Goal: Navigation & Orientation: Find specific page/section

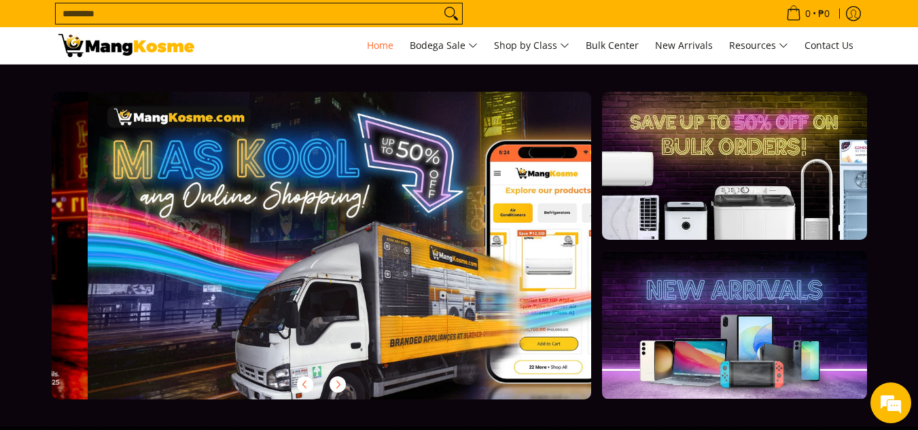
scroll to position [0, 540]
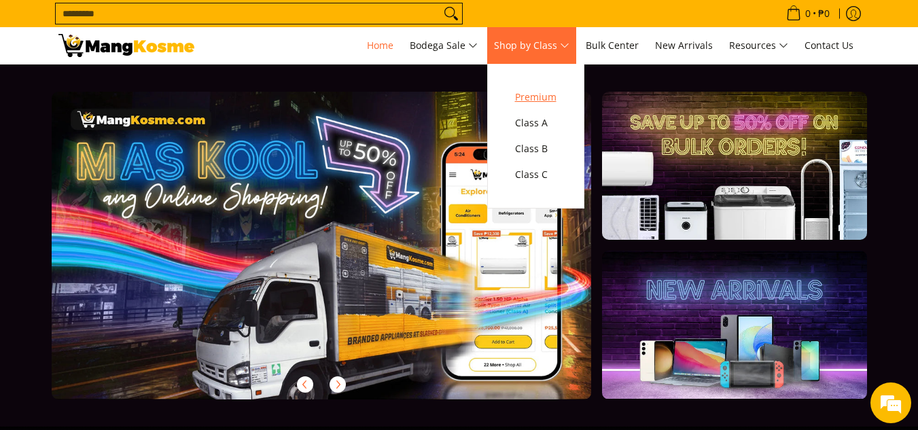
click at [534, 97] on span "Premium" at bounding box center [535, 97] width 41 height 17
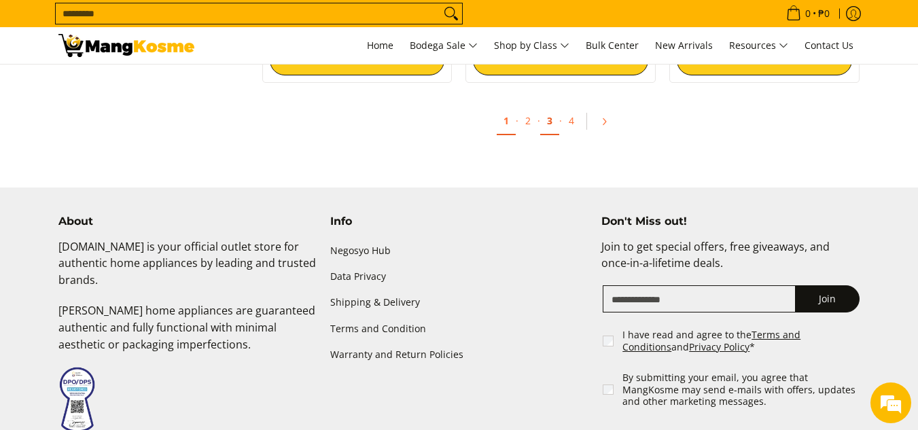
scroll to position [2787, 0]
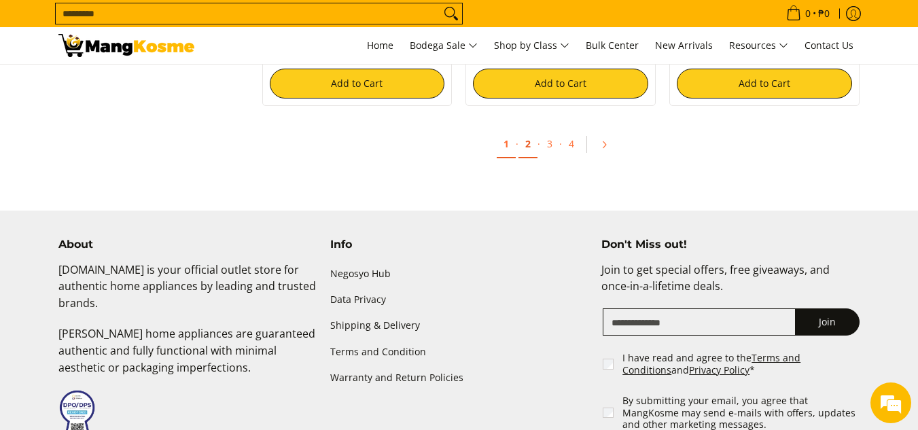
click at [535, 143] on link "2" at bounding box center [528, 145] width 19 height 28
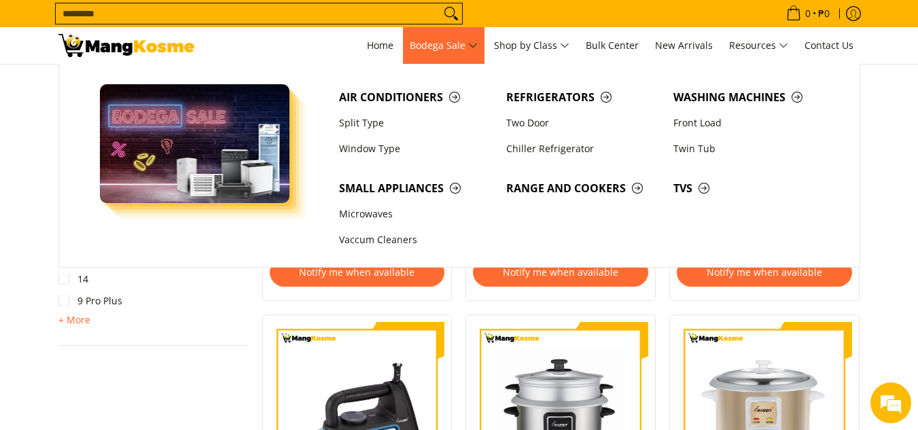
scroll to position [1563, 0]
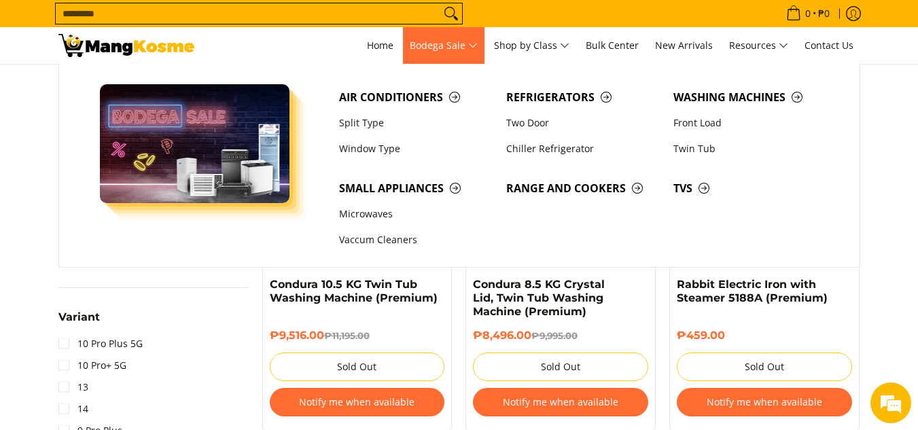
click at [443, 39] on span "Bodega Sale" at bounding box center [444, 45] width 68 height 17
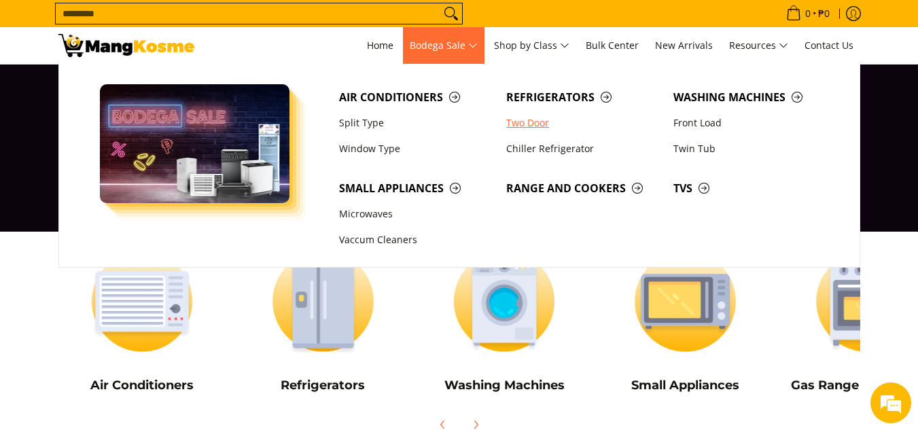
click at [527, 120] on link "Two Door" at bounding box center [583, 123] width 167 height 26
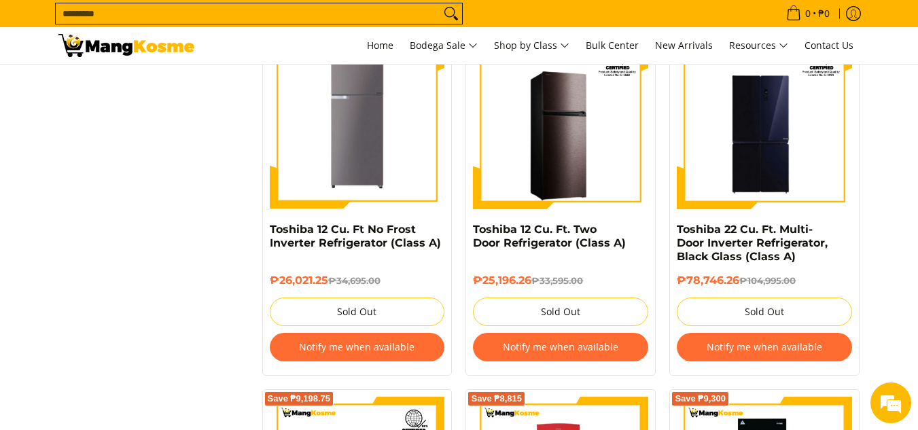
scroll to position [1631, 0]
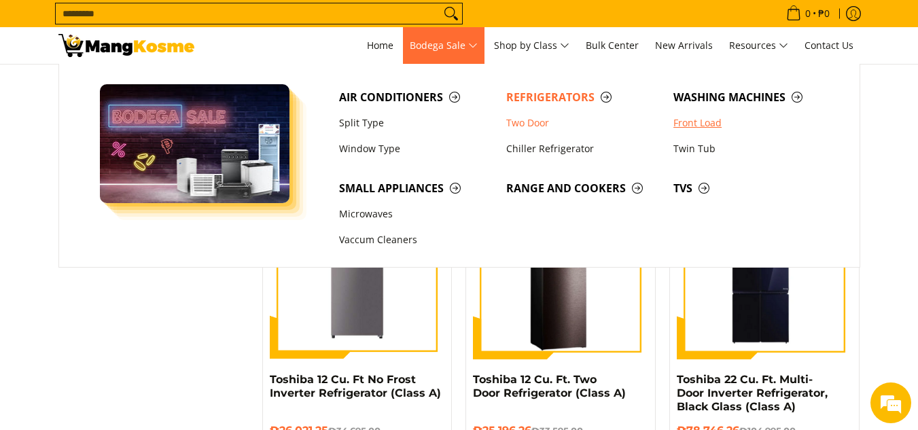
click at [684, 117] on link "Front Load" at bounding box center [750, 123] width 167 height 26
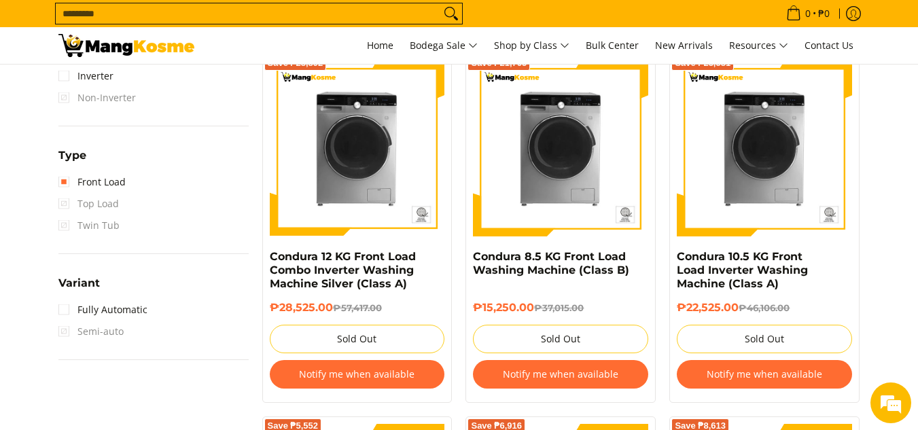
scroll to position [952, 0]
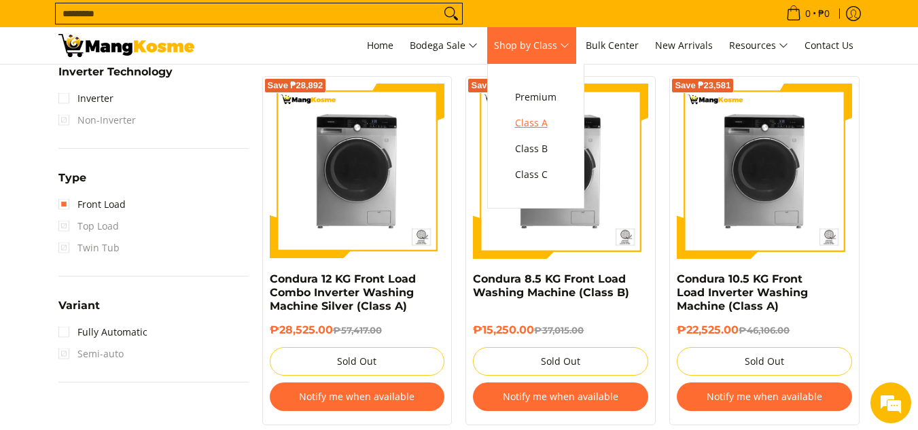
click at [542, 124] on span "Class A" at bounding box center [535, 123] width 41 height 17
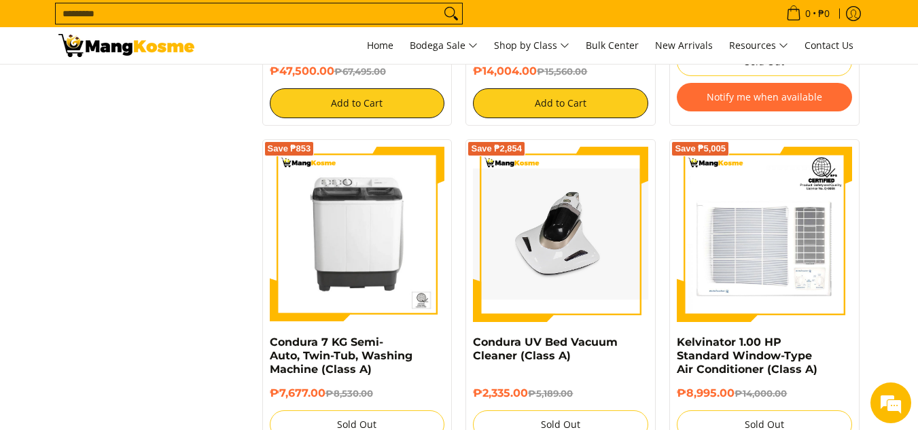
scroll to position [2923, 0]
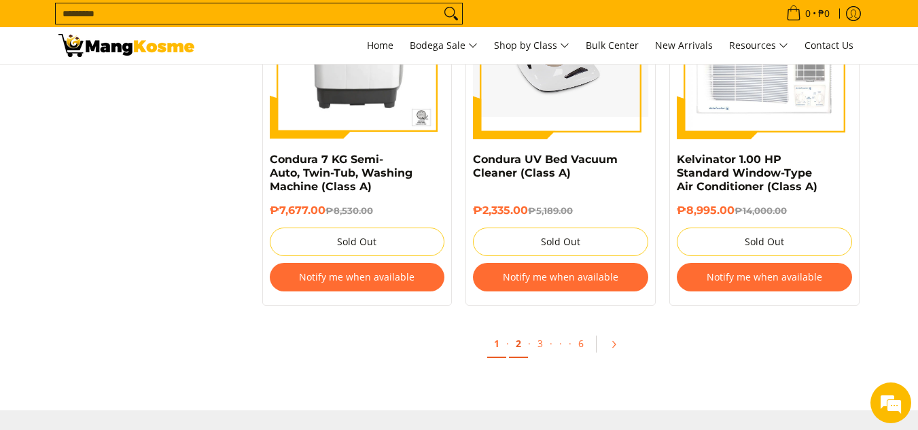
click at [516, 333] on link "2" at bounding box center [518, 344] width 19 height 28
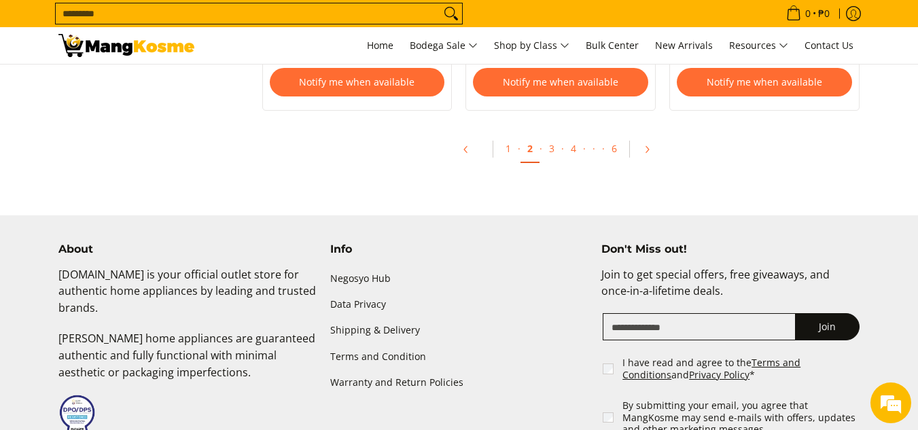
scroll to position [3127, 0]
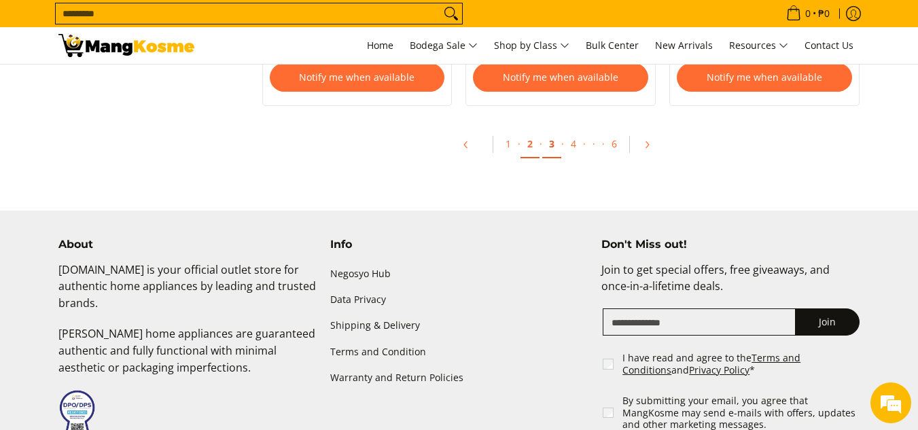
click at [553, 146] on link "3" at bounding box center [551, 145] width 19 height 28
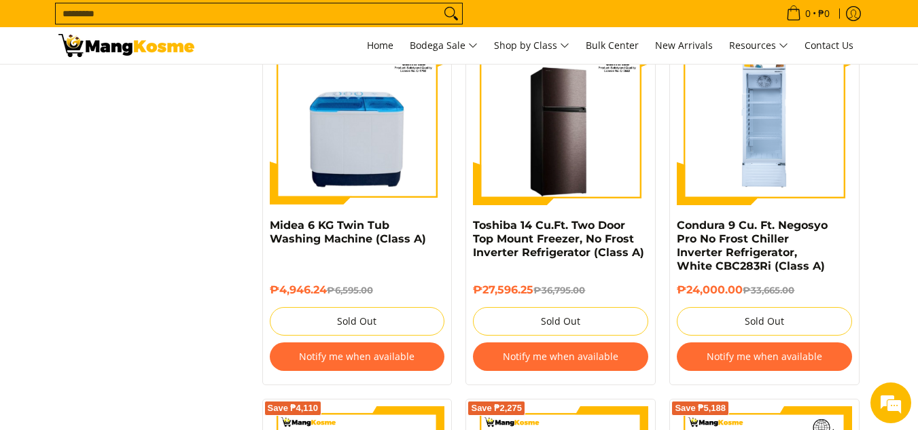
scroll to position [2243, 0]
